Goal: Task Accomplishment & Management: Manage account settings

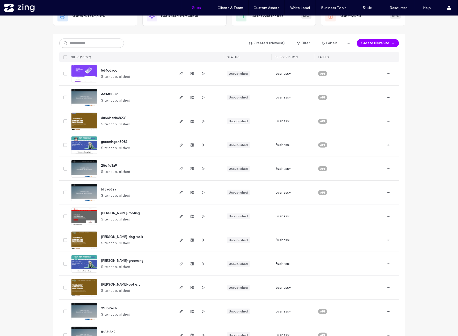
scroll to position [43, 0]
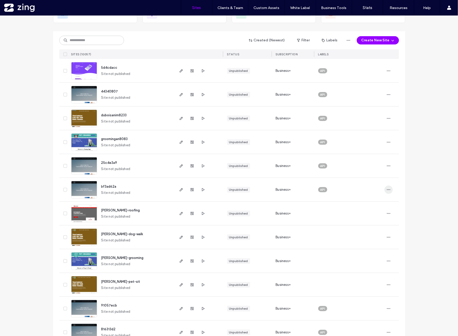
click at [386, 188] on icon "button" at bounding box center [388, 190] width 4 height 4
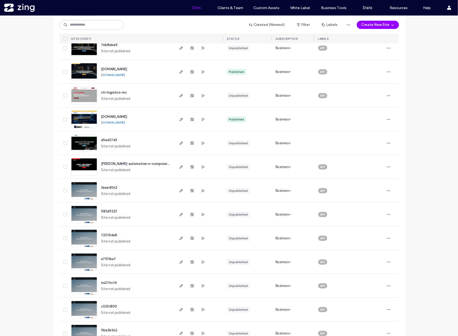
scroll to position [1336, 0]
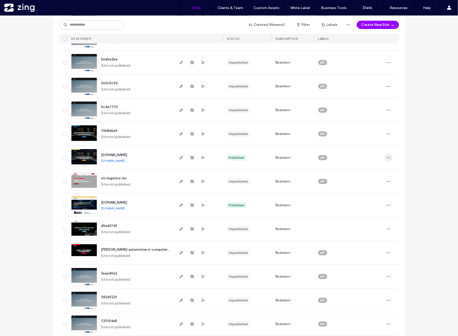
click at [385, 160] on span "button" at bounding box center [388, 158] width 8 height 8
click at [200, 160] on span "button" at bounding box center [203, 158] width 6 height 6
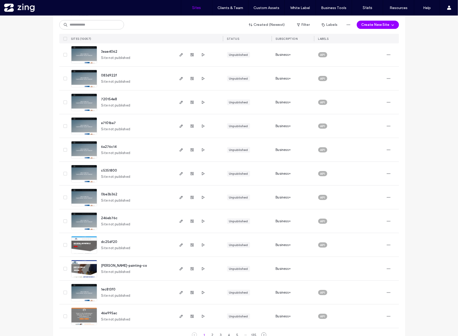
scroll to position [1569, 0]
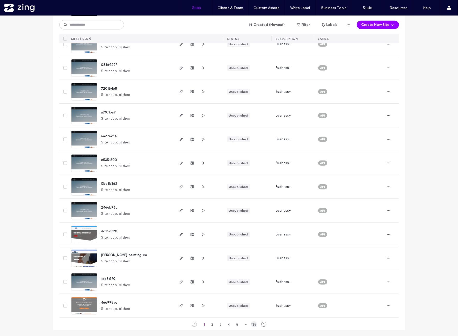
click at [252, 325] on div "135" at bounding box center [254, 325] width 6 height 6
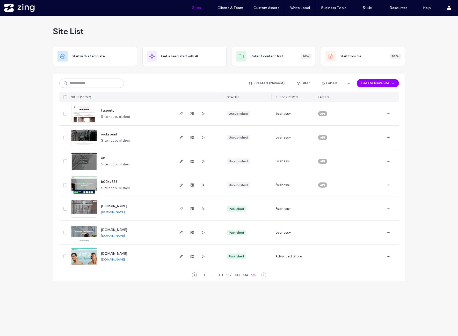
scroll to position [0, 0]
click at [245, 275] on div "134" at bounding box center [245, 275] width 6 height 6
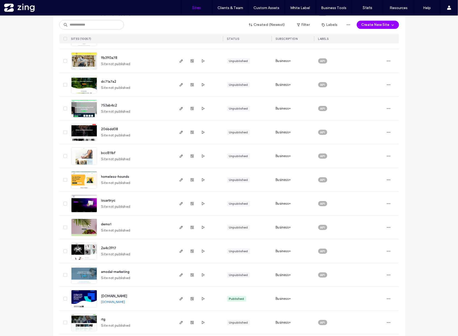
scroll to position [1569, 0]
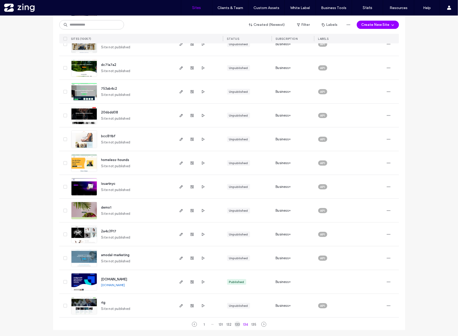
click at [236, 326] on div "133" at bounding box center [237, 325] width 6 height 6
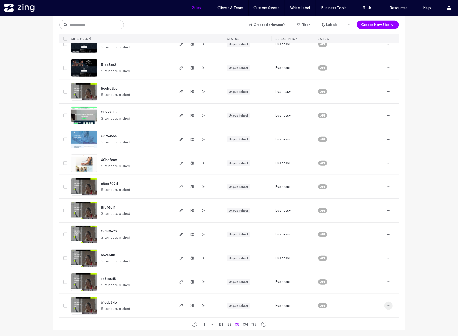
click at [386, 307] on icon "button" at bounding box center [388, 306] width 4 height 4
click at [375, 272] on div "Transfer Site" at bounding box center [367, 273] width 46 height 10
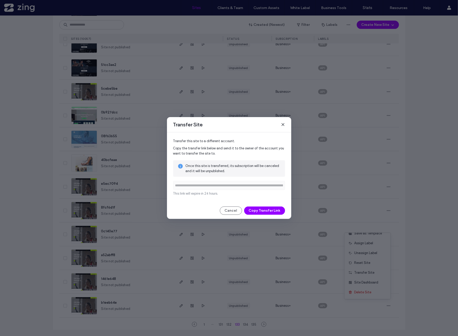
click at [283, 125] on icon at bounding box center [283, 125] width 4 height 4
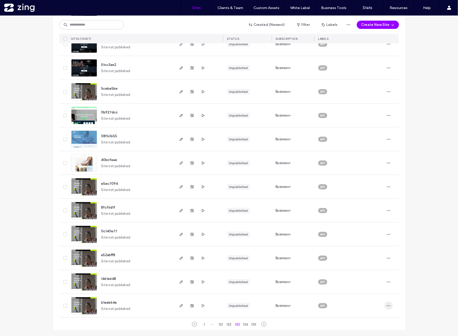
click at [385, 309] on span "button" at bounding box center [388, 306] width 8 height 8
click at [375, 282] on span "Site Dashboard" at bounding box center [366, 282] width 24 height 5
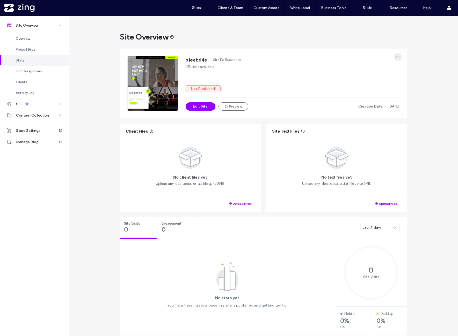
click at [396, 57] on icon "button" at bounding box center [398, 57] width 4 height 4
click at [384, 72] on div "Rename Site" at bounding box center [377, 71] width 46 height 10
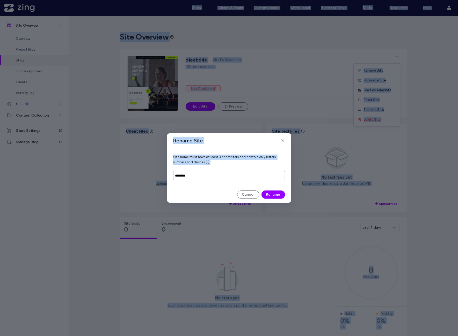
click at [220, 178] on input "********" at bounding box center [229, 175] width 112 height 9
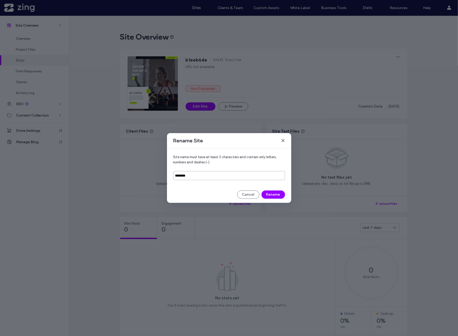
click at [222, 176] on input "********" at bounding box center [229, 175] width 112 height 9
click at [281, 140] on icon at bounding box center [283, 141] width 4 height 4
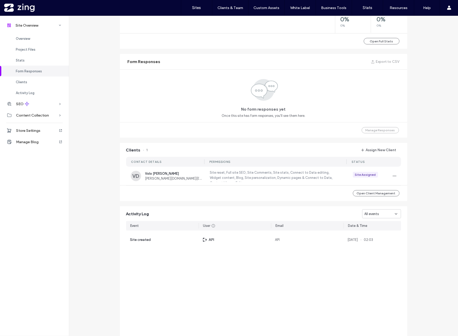
scroll to position [332, 0]
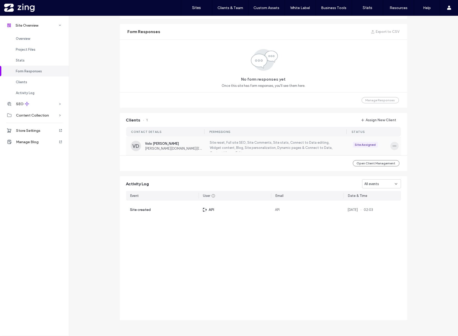
click at [393, 147] on icon "button" at bounding box center [394, 146] width 4 height 4
click at [429, 187] on div "Unassign Client" at bounding box center [412, 189] width 46 height 10
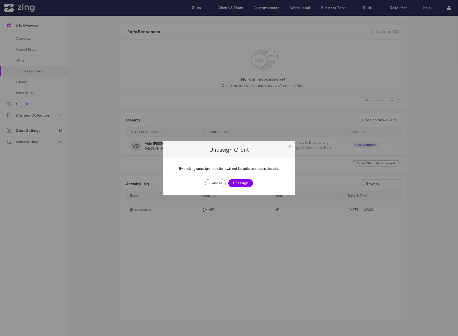
click at [242, 185] on button "Unassign" at bounding box center [240, 183] width 25 height 8
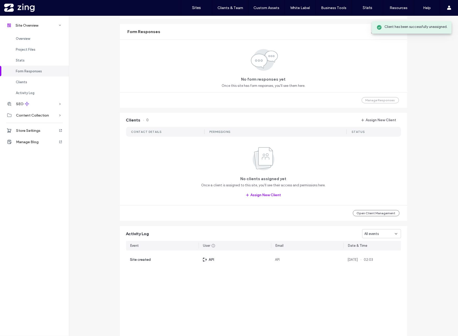
scroll to position [382, 0]
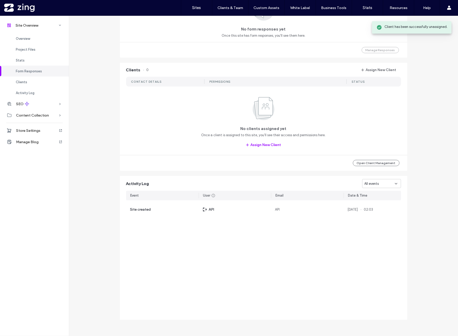
scroll to position [209, 0]
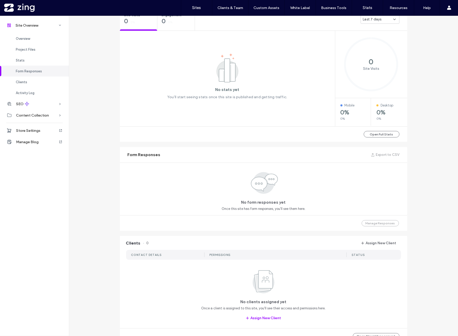
scroll to position [37, 0]
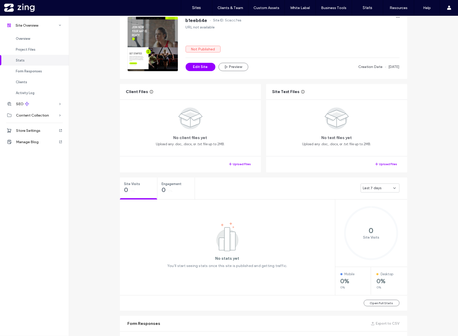
scroll to position [37, 0]
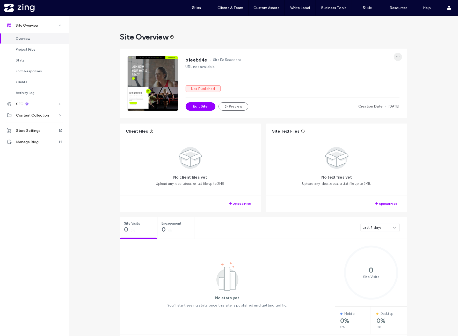
click at [396, 60] on span "button" at bounding box center [397, 57] width 8 height 8
click at [375, 71] on span "Rename Site" at bounding box center [373, 70] width 20 height 5
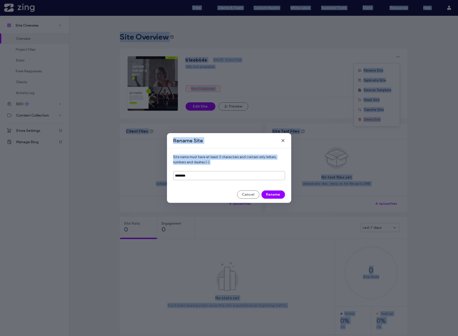
click at [219, 174] on input "********" at bounding box center [229, 175] width 112 height 9
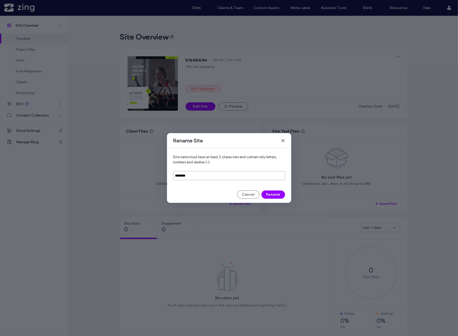
click at [218, 178] on input "********" at bounding box center [229, 175] width 112 height 9
paste input "********"
type input "**********"
click at [280, 195] on button "Rename" at bounding box center [273, 195] width 24 height 8
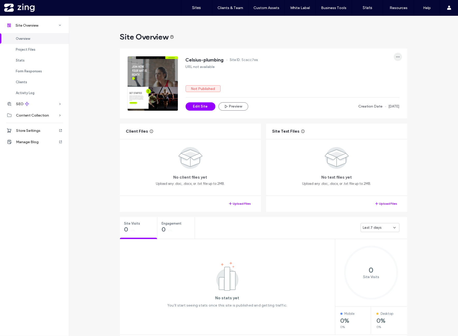
click at [396, 59] on span "button" at bounding box center [397, 57] width 8 height 8
click at [388, 101] on div "Reset Site" at bounding box center [377, 100] width 46 height 10
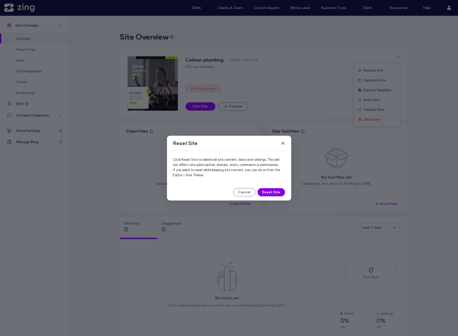
click at [276, 192] on button "Reset Site" at bounding box center [270, 192] width 27 height 8
